Goal: Transaction & Acquisition: Purchase product/service

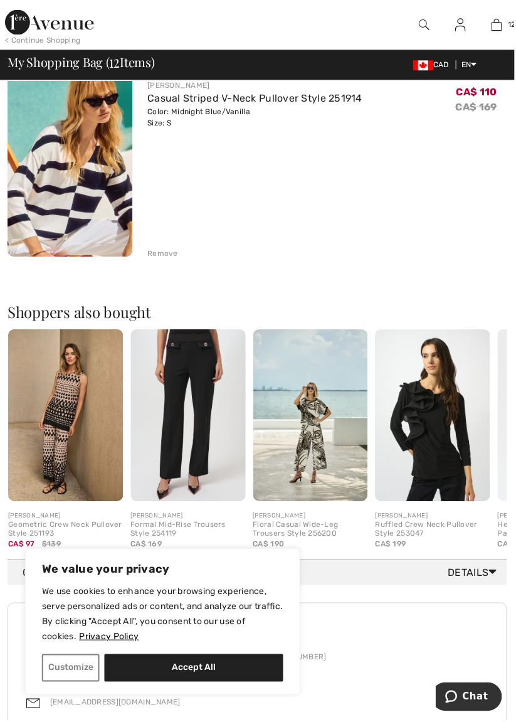
scroll to position [2373, 0]
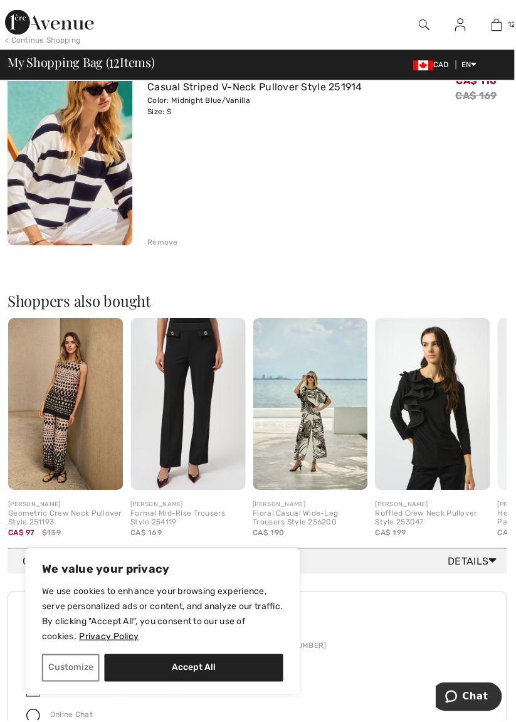
click at [67, 395] on img at bounding box center [65, 405] width 115 height 173
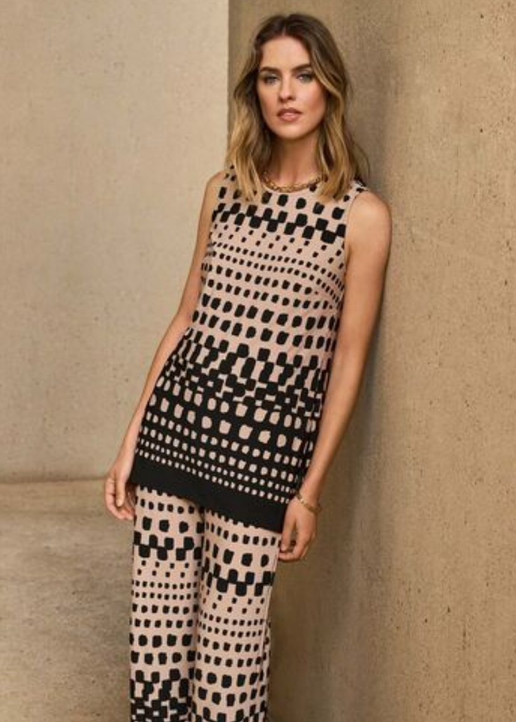
scroll to position [2293, 0]
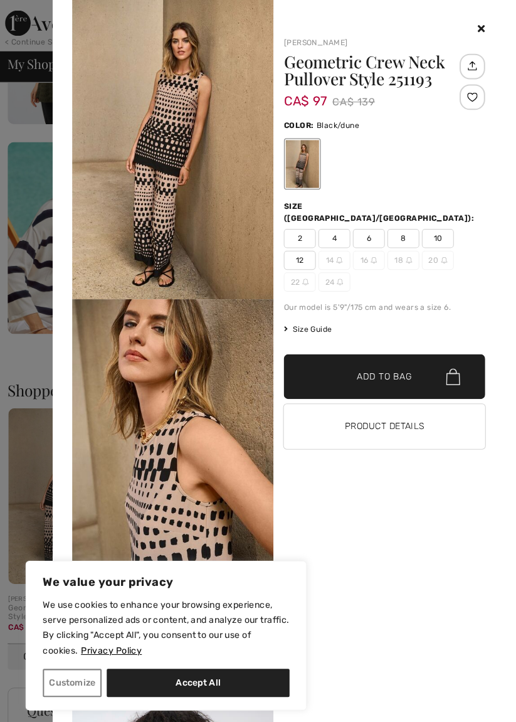
click at [364, 224] on span "6" at bounding box center [361, 233] width 31 height 19
click at [325, 363] on span "✔ Added to Bag" at bounding box center [358, 369] width 76 height 13
